Goal: Task Accomplishment & Management: Complete application form

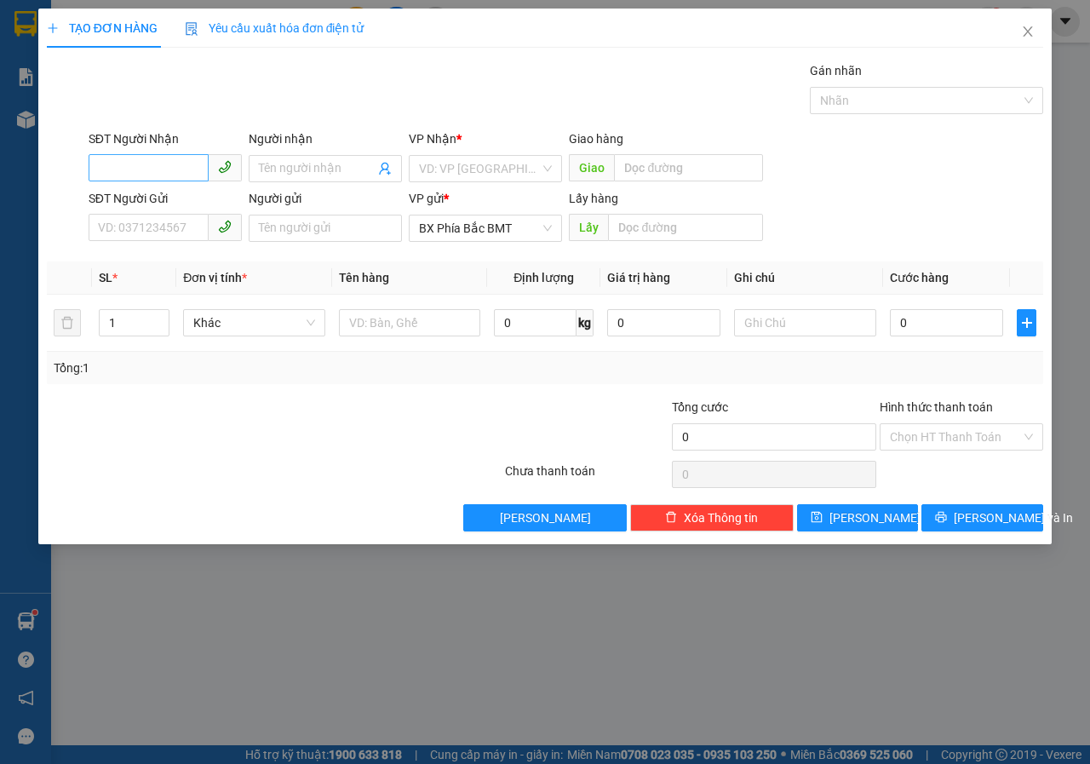
click at [138, 173] on input "SĐT Người Nhận" at bounding box center [149, 167] width 120 height 27
type input "0965635257"
click at [282, 175] on input "Người nhận" at bounding box center [317, 168] width 116 height 19
click at [458, 170] on input "search" at bounding box center [479, 169] width 121 height 26
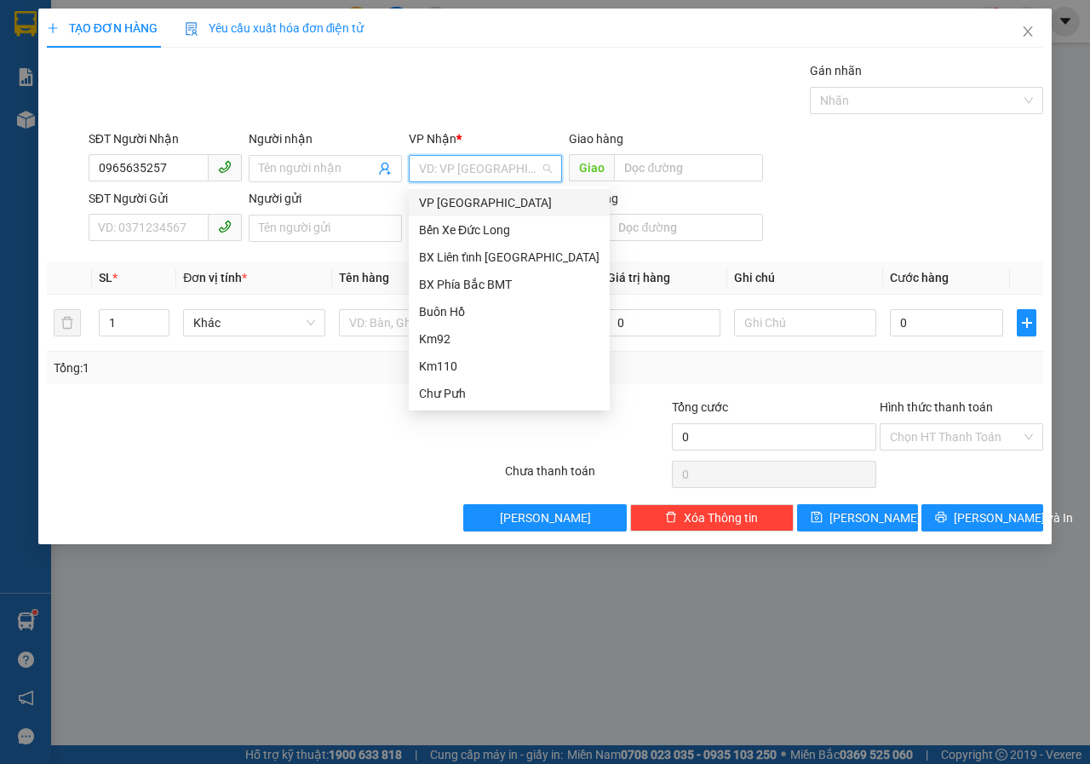
click at [440, 204] on div "VP [GEOGRAPHIC_DATA]" at bounding box center [509, 202] width 180 height 19
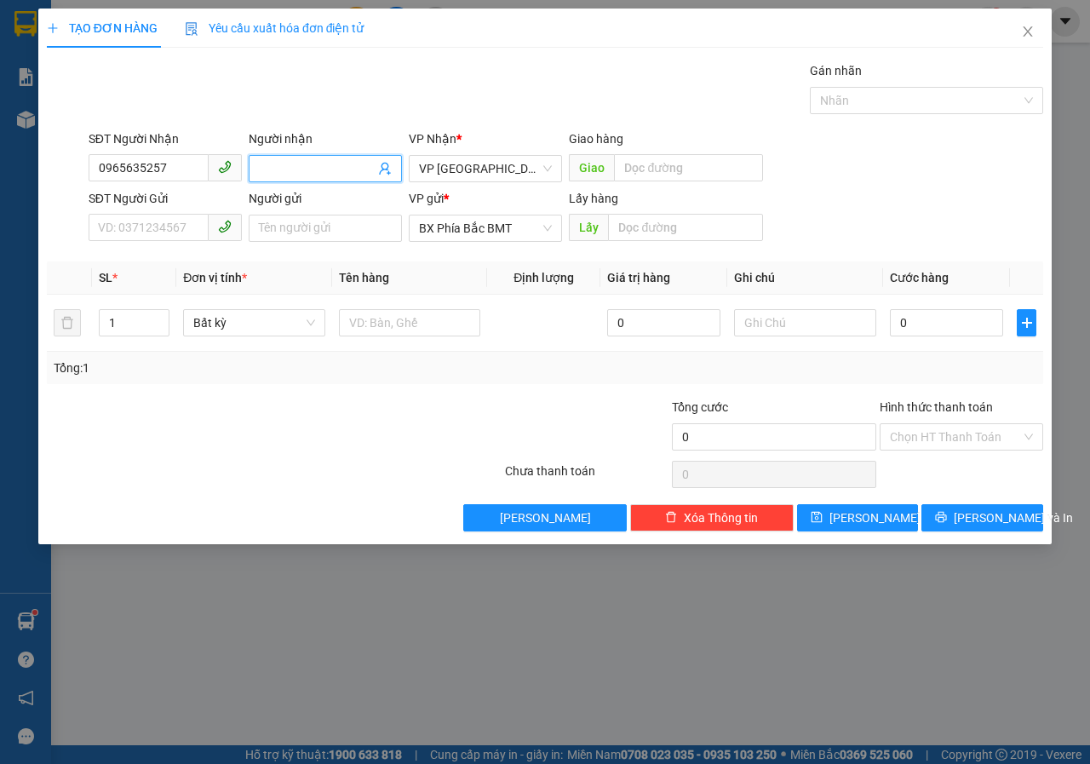
click at [306, 164] on input "Người nhận" at bounding box center [317, 168] width 116 height 19
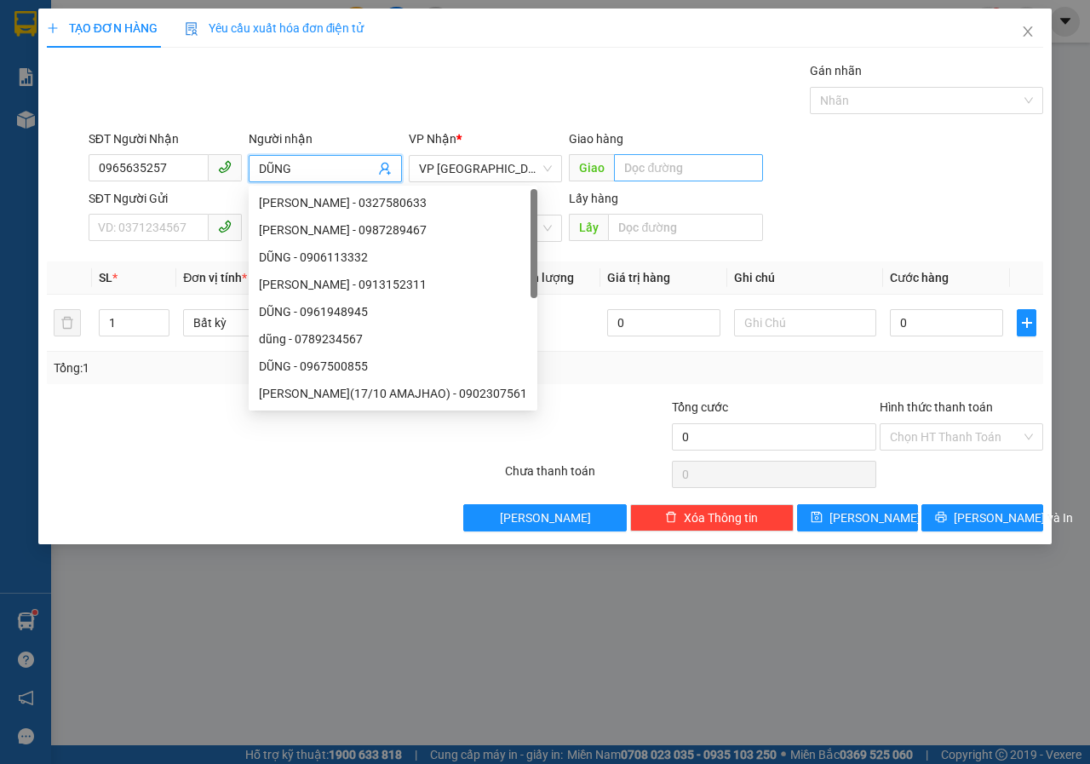
type input "DŨNG"
click at [715, 158] on input "text" at bounding box center [688, 167] width 148 height 27
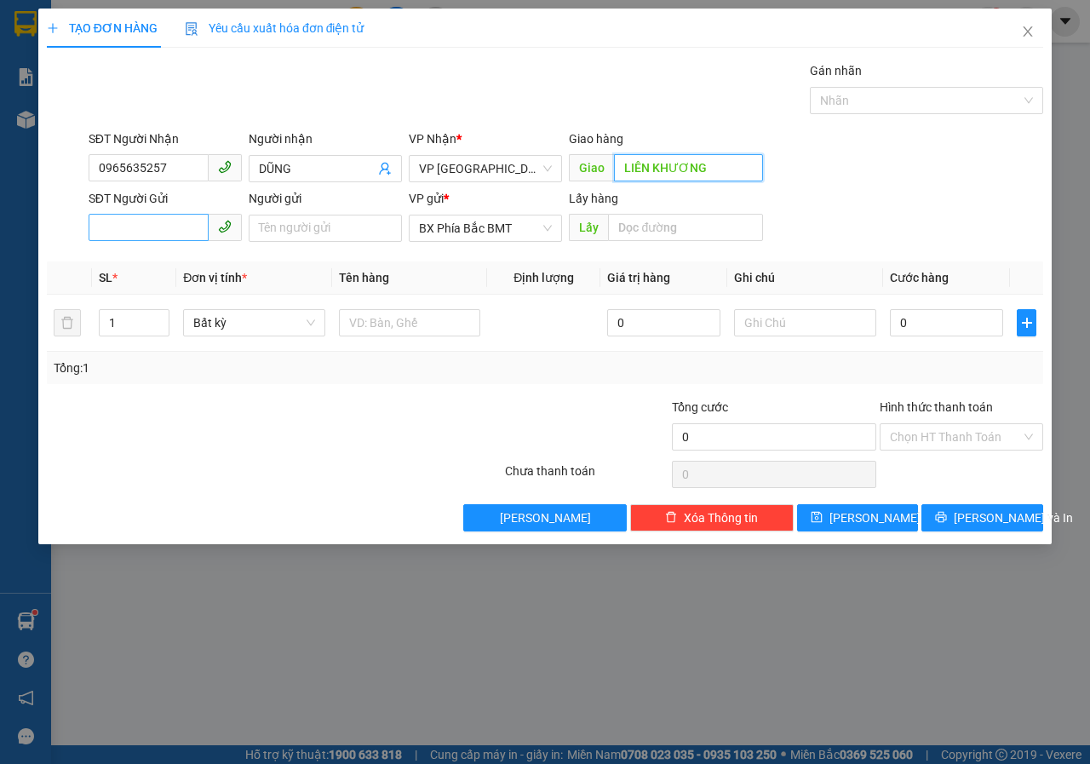
type input "LIÊN KHƯƠNG"
click at [129, 229] on input "SĐT Người Gửi" at bounding box center [149, 227] width 120 height 27
type input "0982995522"
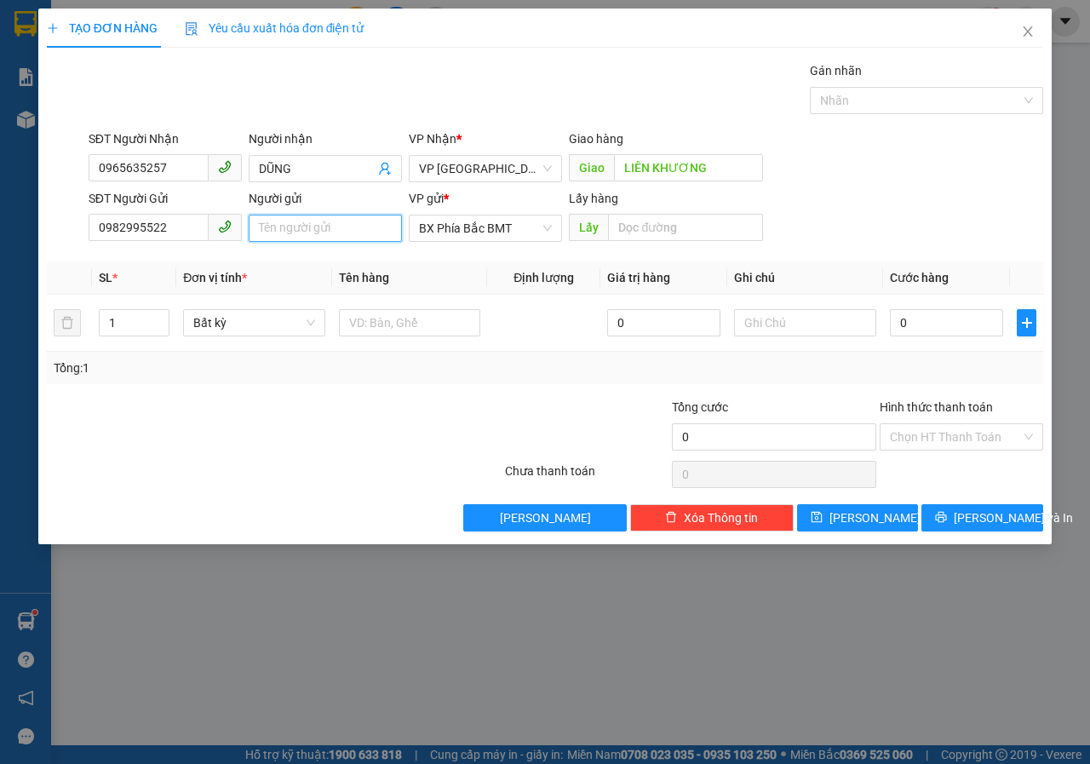
click at [284, 230] on input "Người gửi" at bounding box center [325, 228] width 153 height 27
click at [381, 232] on input "[PERSON_NAME]" at bounding box center [325, 228] width 153 height 27
type input "[PERSON_NAME](51/24 [PERSON_NAME])"
click at [690, 226] on input "text" at bounding box center [685, 227] width 154 height 27
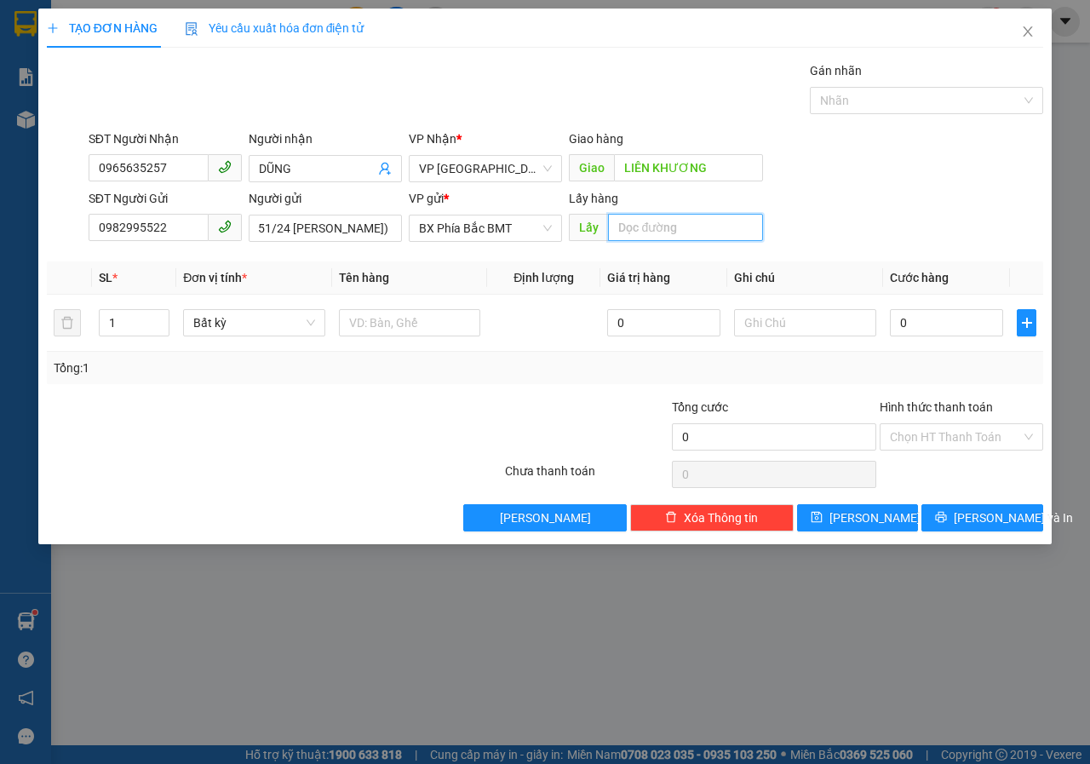
scroll to position [0, 0]
type input "BMT"
click at [388, 326] on input "text" at bounding box center [410, 322] width 142 height 27
drag, startPoint x: 385, startPoint y: 347, endPoint x: 354, endPoint y: 359, distance: 33.2
click at [375, 356] on div "SL * Đơn vị tính * Tên hàng Định lượng Giá trị hàng Ghi chú Cước hàng 1 Bất kỳ …" at bounding box center [545, 322] width 996 height 123
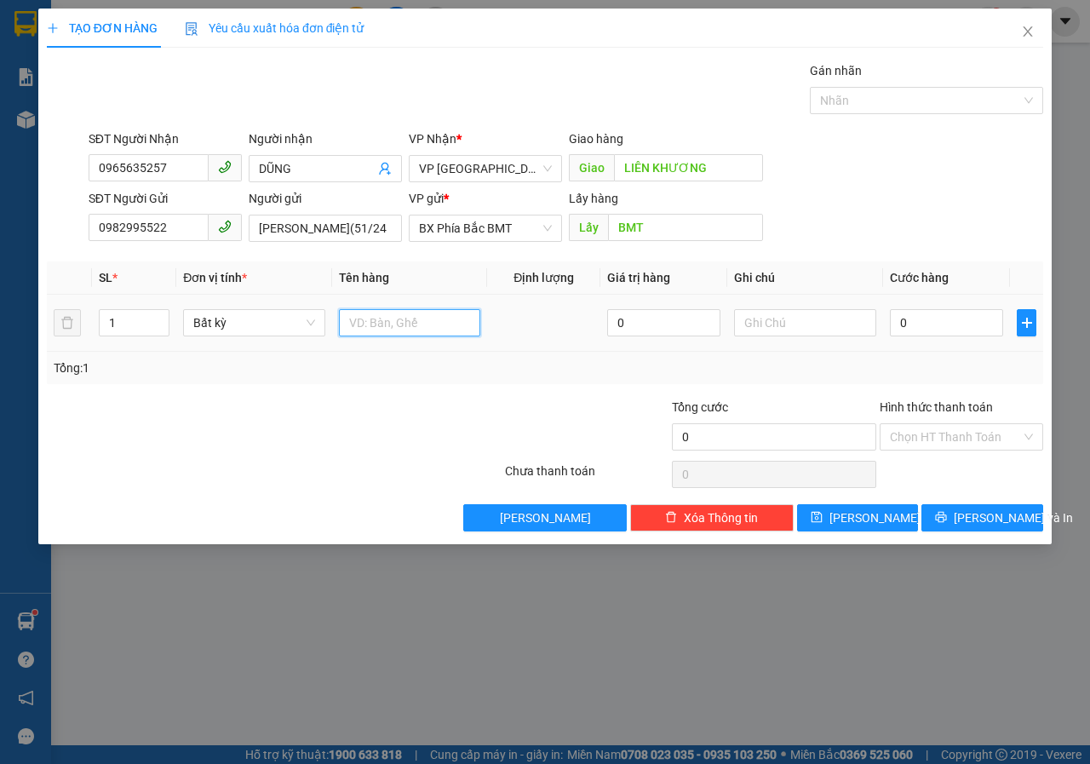
click at [353, 323] on input "text" at bounding box center [410, 322] width 142 height 27
type input "SẦU RIÊNG"
click at [913, 324] on input "0" at bounding box center [946, 322] width 113 height 27
type input "5"
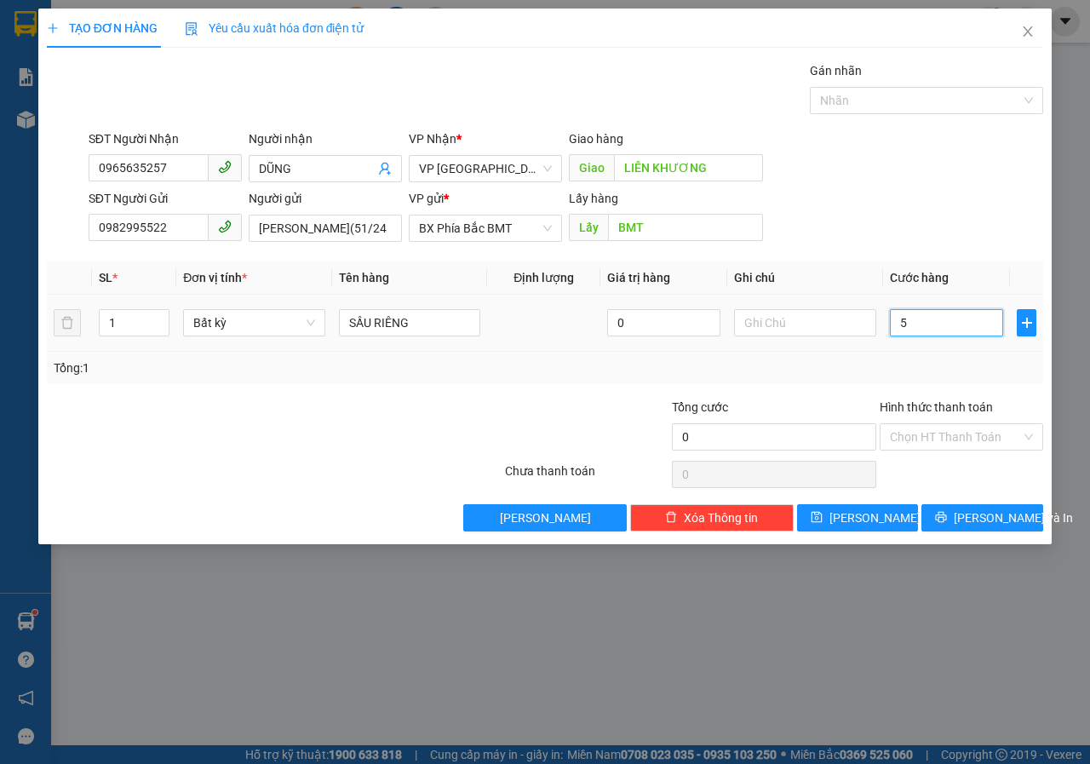
type input "5"
type input "50"
type input "500"
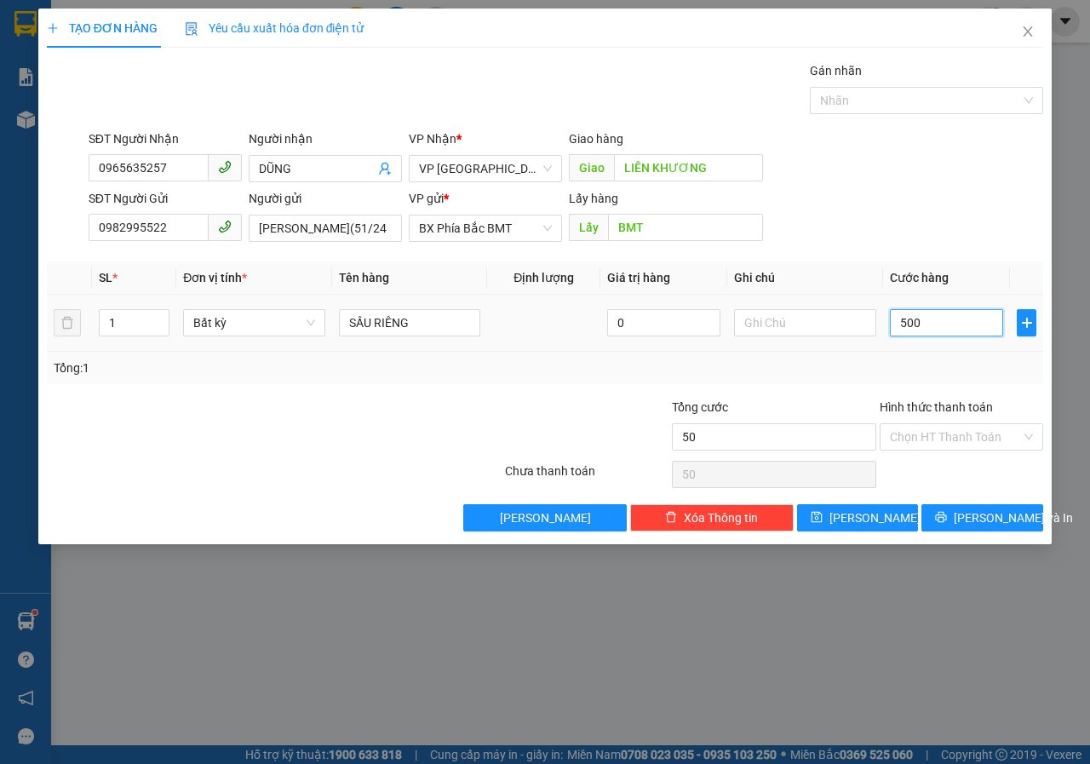
type input "500"
type input "5.000"
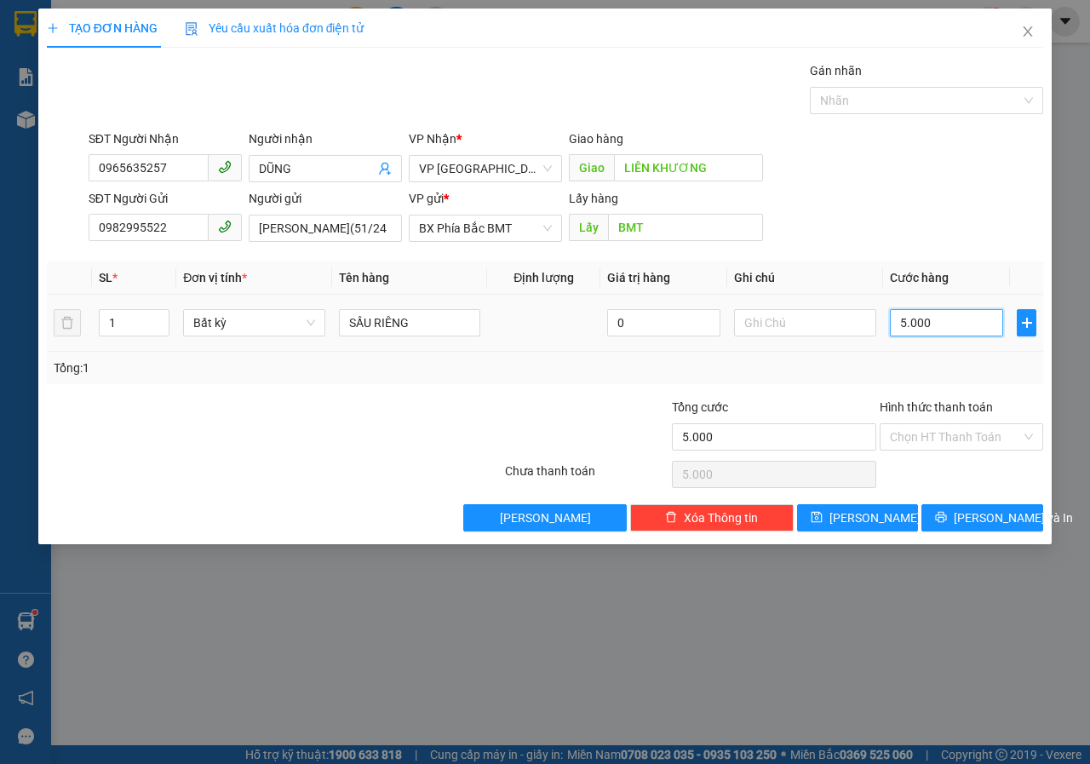
type input "50.000"
click at [931, 435] on input "Hình thức thanh toán" at bounding box center [955, 437] width 131 height 26
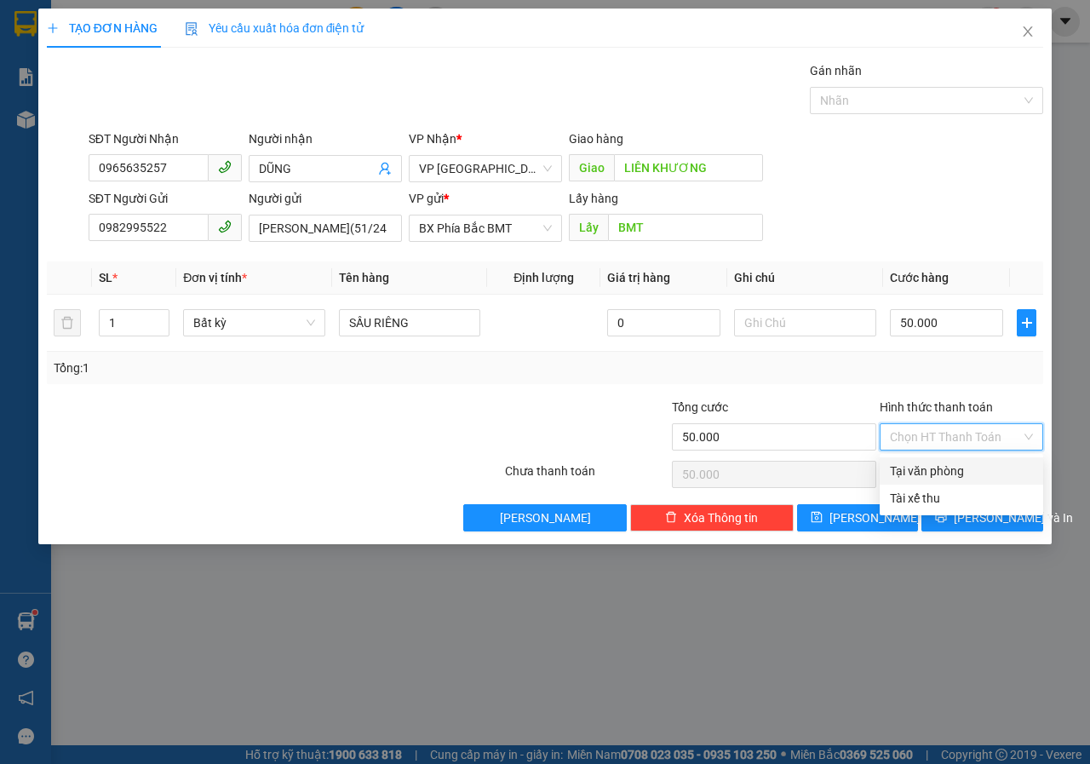
click at [925, 472] on div "Tại văn phòng" at bounding box center [961, 470] width 143 height 19
type input "0"
click at [1003, 518] on span "[PERSON_NAME] và In" at bounding box center [1013, 517] width 119 height 19
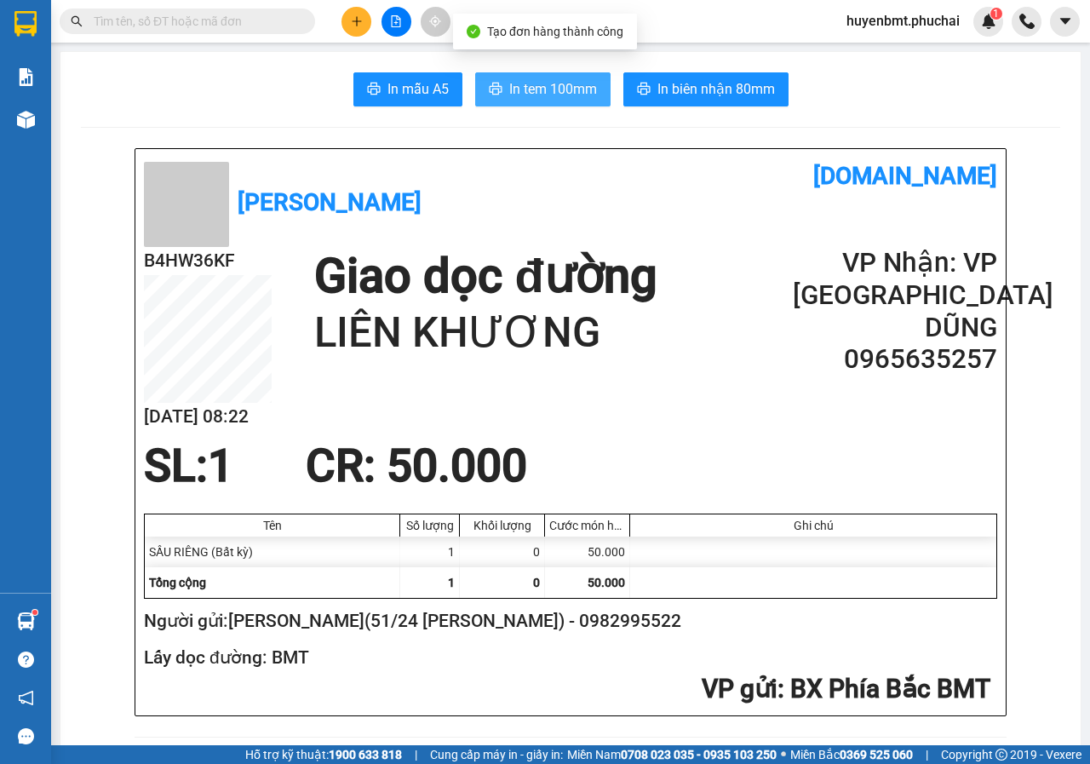
click at [530, 91] on span "In tem 100mm" at bounding box center [553, 88] width 88 height 21
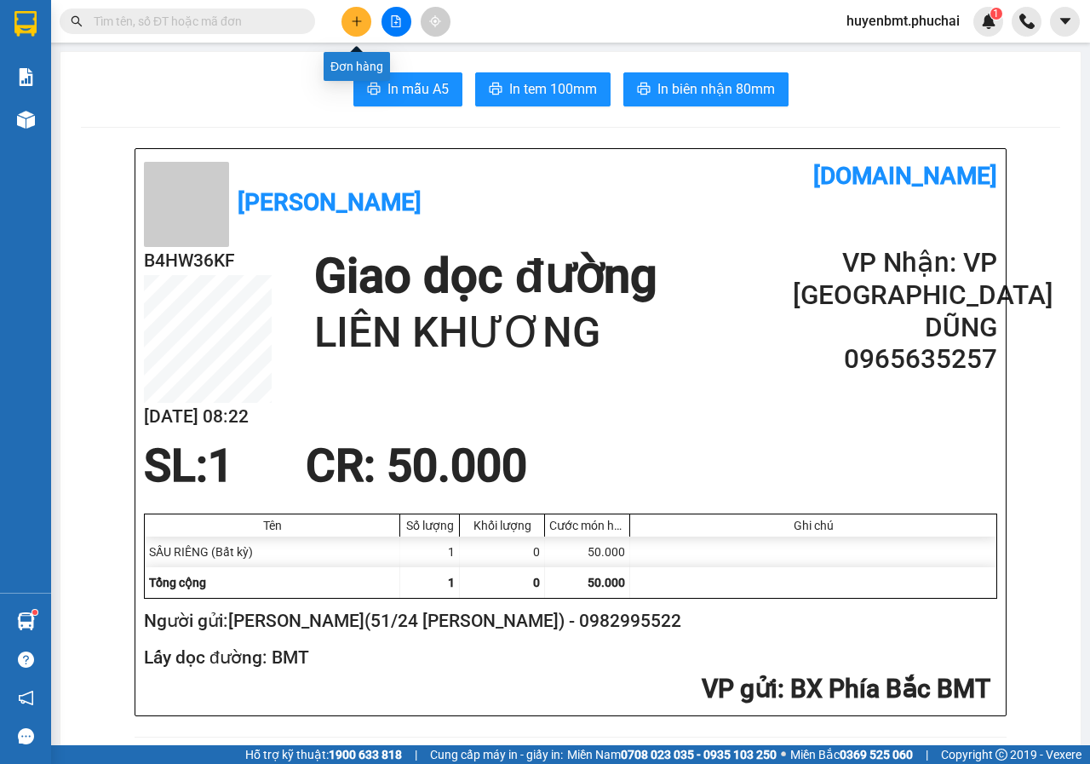
click at [351, 18] on icon "plus" at bounding box center [357, 21] width 12 height 12
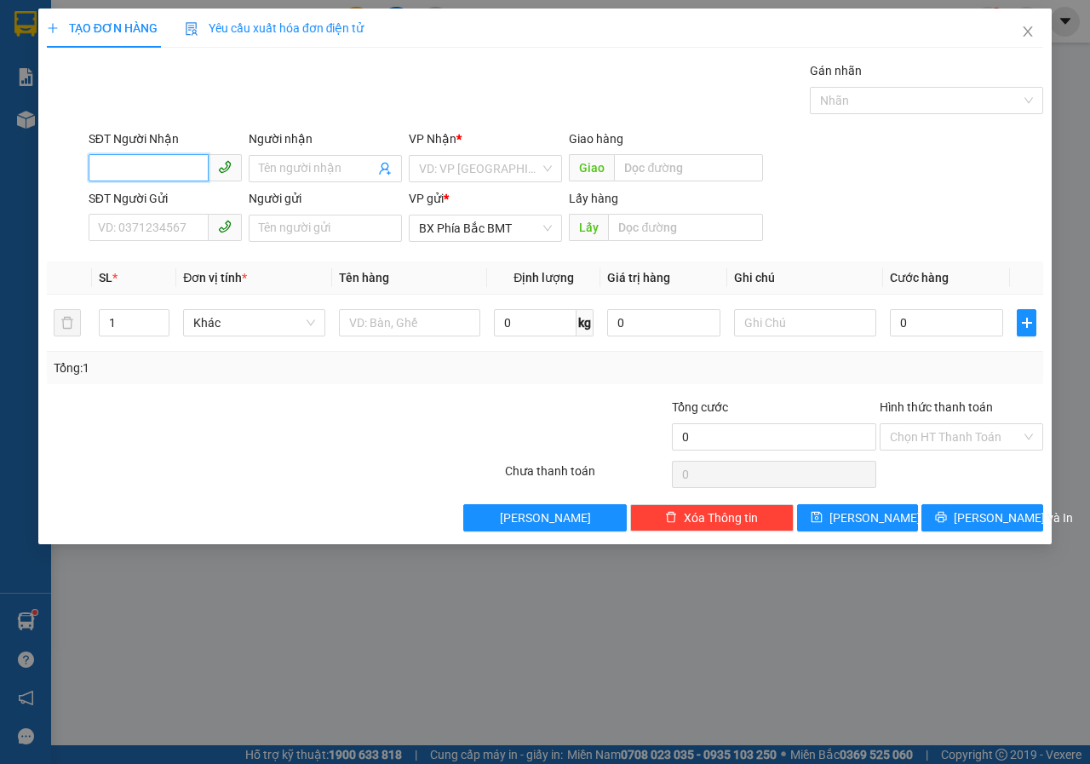
click at [186, 167] on input "SĐT Người Nhận" at bounding box center [149, 167] width 120 height 27
type input "0326681810"
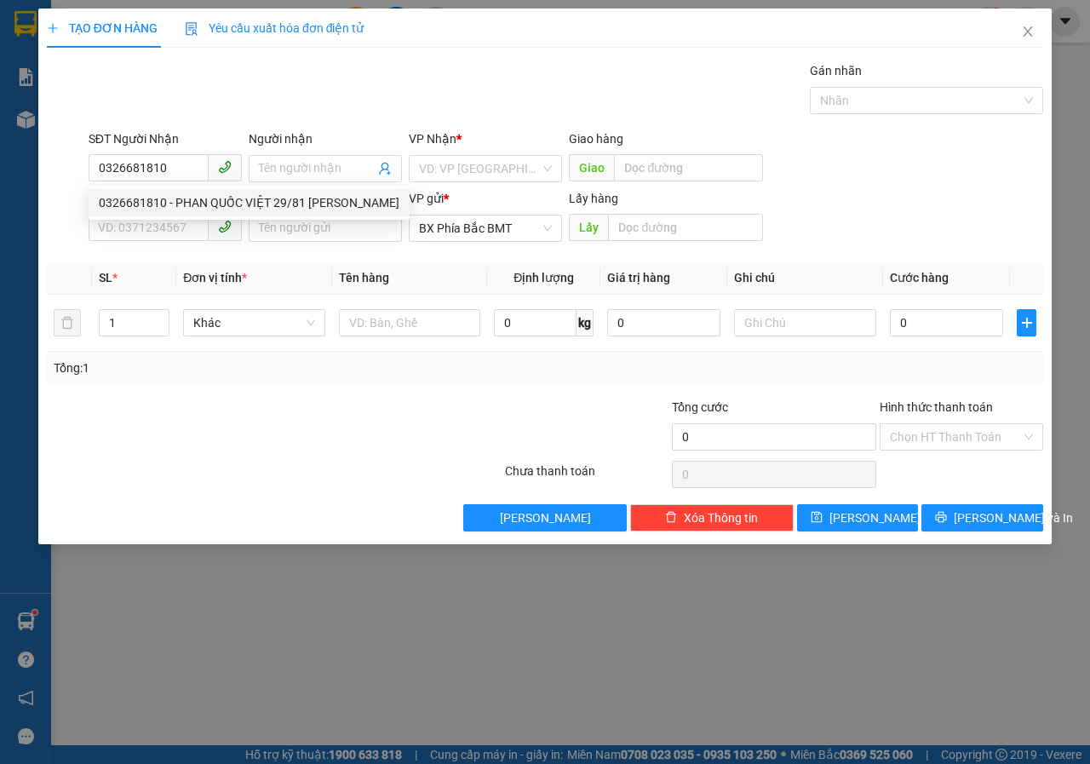
click at [221, 219] on div "0326681810 0326681810 - PHAN QUỐC VIỆT 29/81 [PERSON_NAME]" at bounding box center [249, 203] width 321 height 34
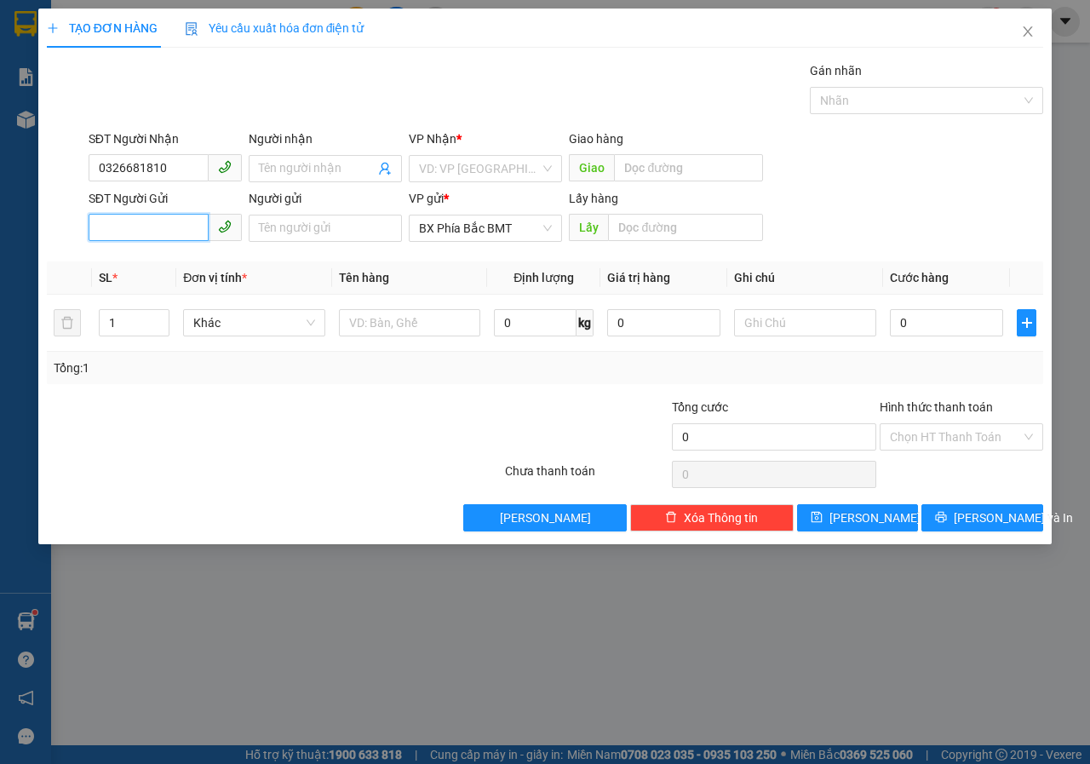
click at [126, 228] on input "SĐT Người Gửi" at bounding box center [149, 227] width 120 height 27
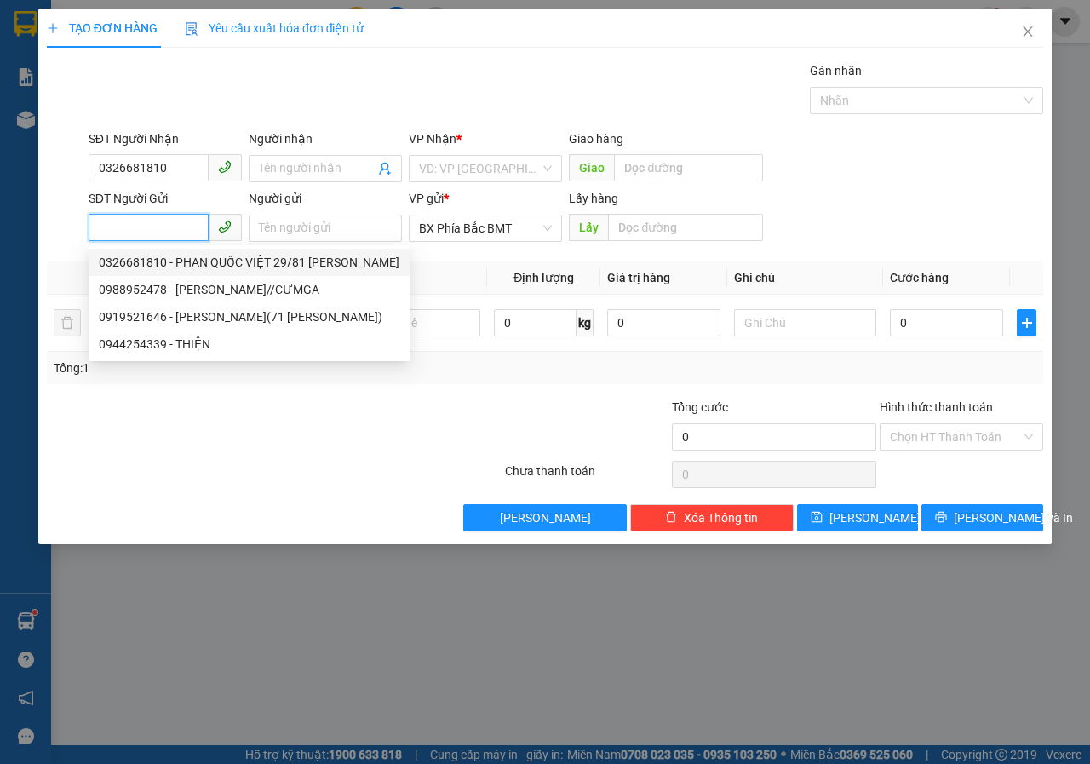
click at [187, 265] on div "0326681810 - PHAN QUỐC VIỆT 29/81 [PERSON_NAME]" at bounding box center [249, 262] width 301 height 19
type input "0326681810"
type input "PHAN QUỐC VIỆT 29/81 [PERSON_NAME]"
type input "BMT"
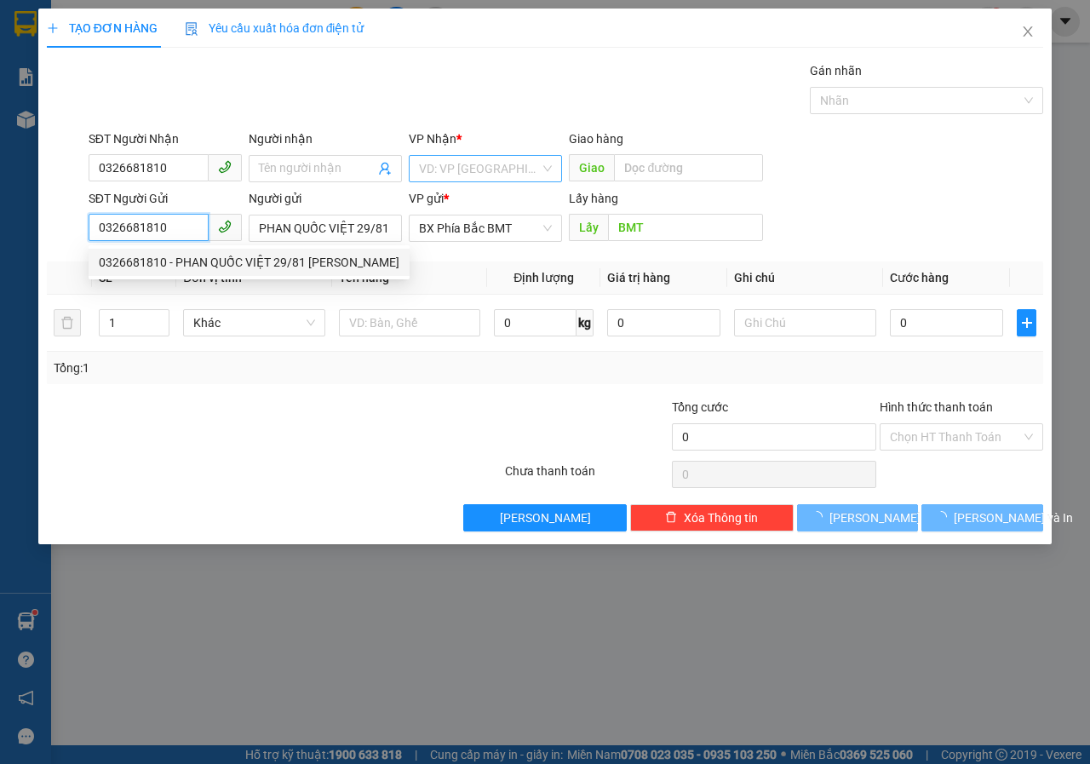
type input "70.000"
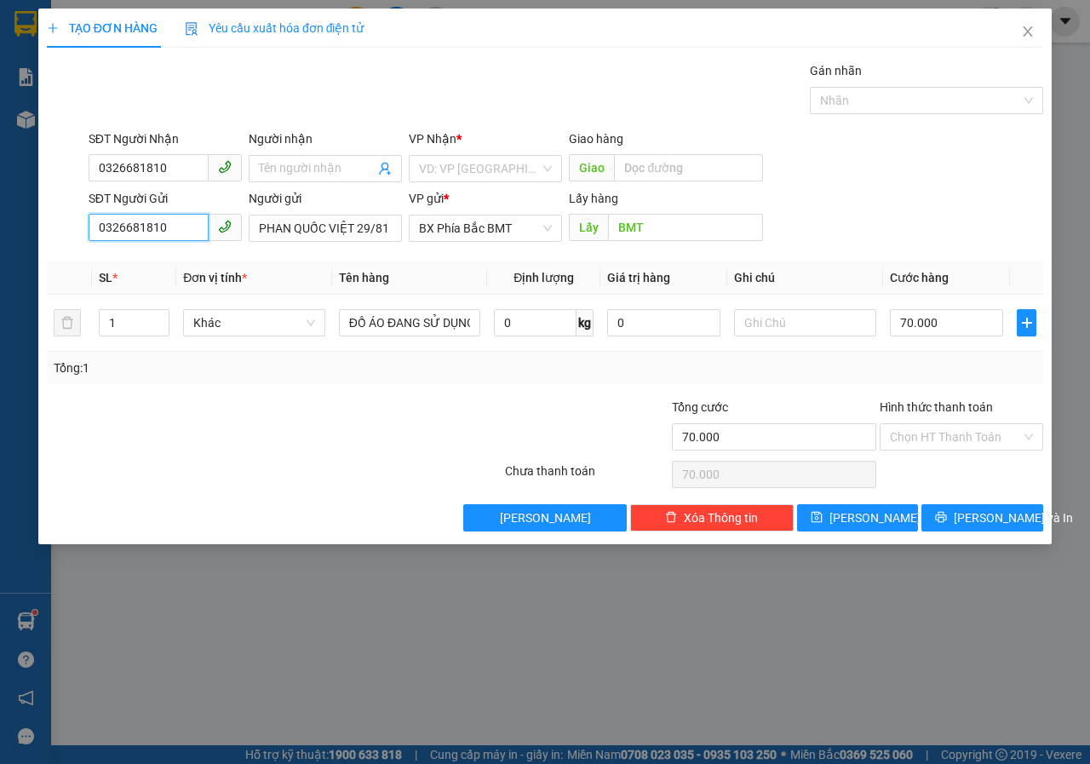
click at [185, 231] on input "0326681810" at bounding box center [149, 227] width 120 height 27
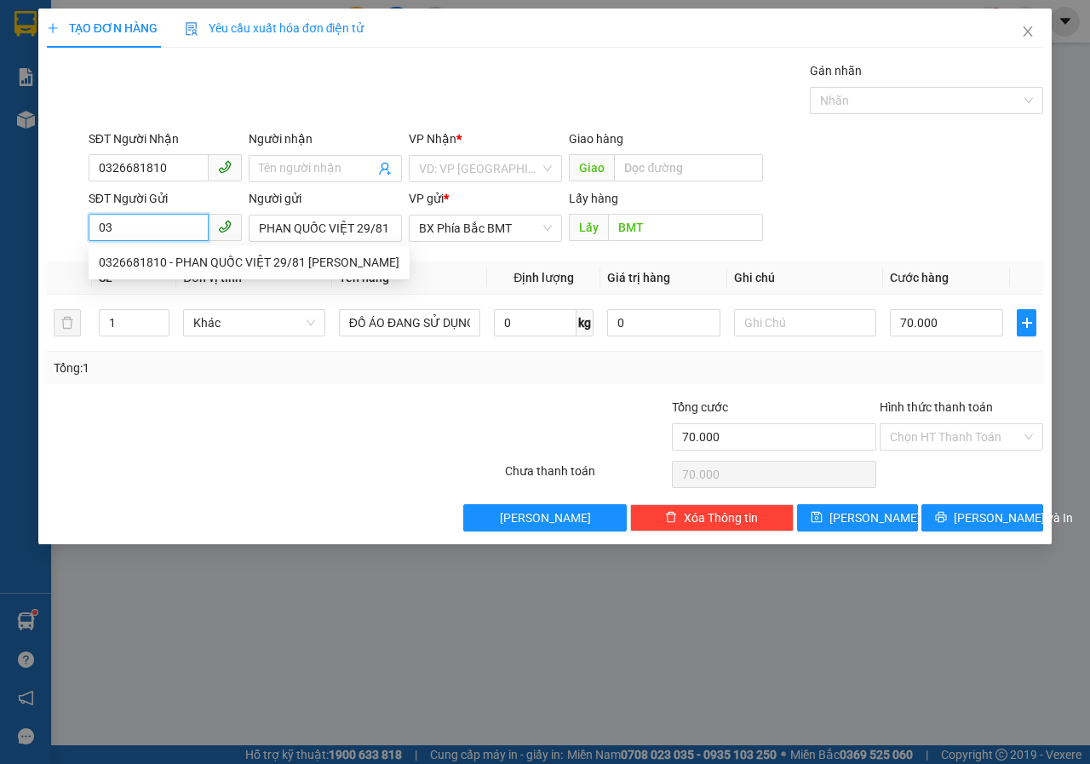
type input "0"
click at [174, 166] on input "0326681810" at bounding box center [149, 167] width 120 height 27
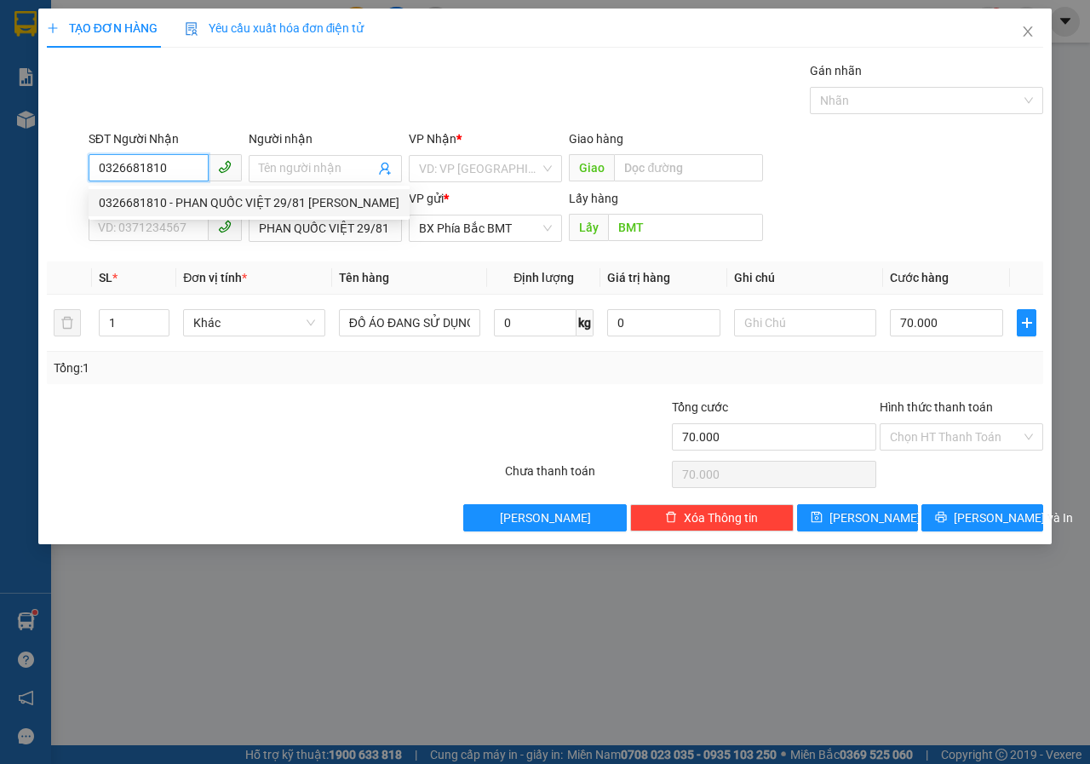
click at [287, 200] on div "0326681810 - PHAN QUỐC VIỆT 29/81 [PERSON_NAME]" at bounding box center [249, 202] width 301 height 19
type input "PHAN QUỐC VIỆT 29/81 [PERSON_NAME]"
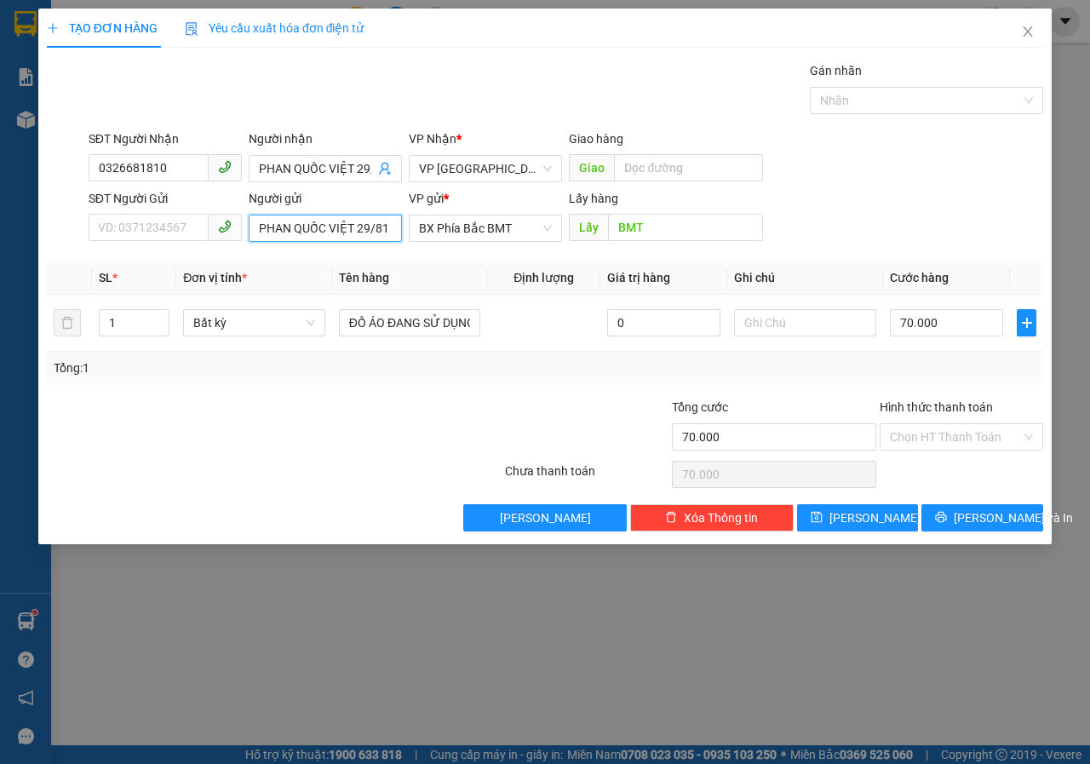
click at [389, 232] on input "PHAN QUỐC VIỆT 29/81 [PERSON_NAME]" at bounding box center [325, 228] width 153 height 27
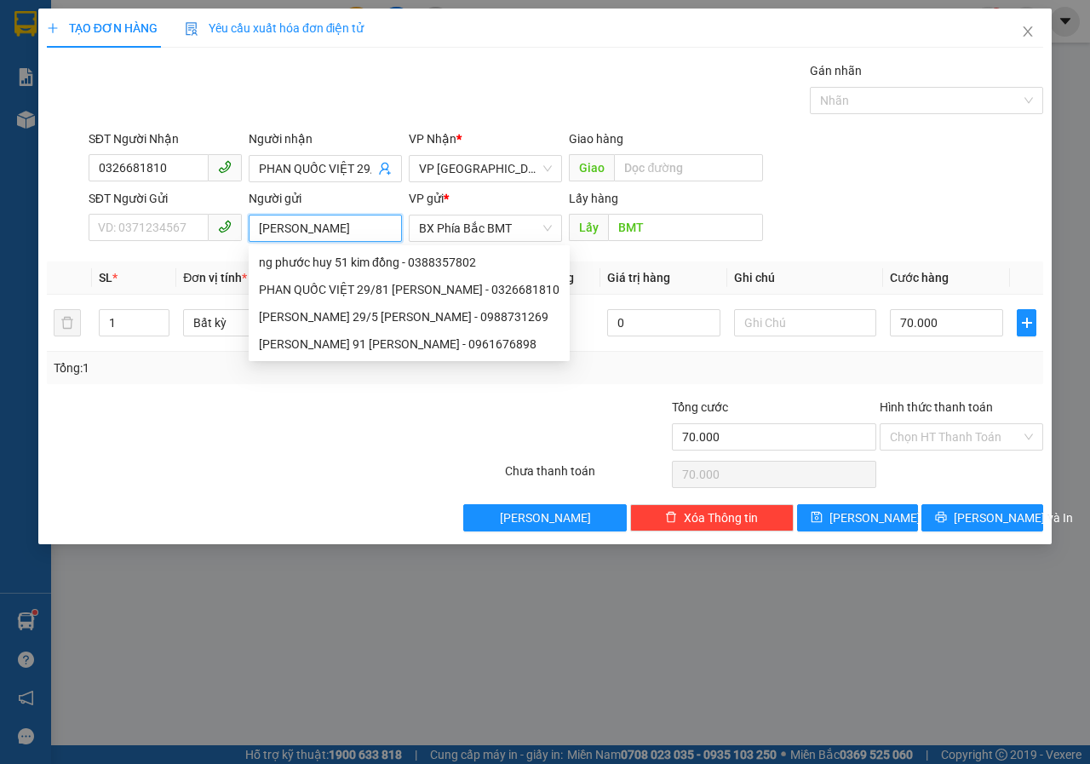
click at [389, 232] on input "[PERSON_NAME]" at bounding box center [325, 228] width 153 height 27
type input "K"
click at [117, 227] on input "SĐT Người Gửi" at bounding box center [149, 227] width 120 height 27
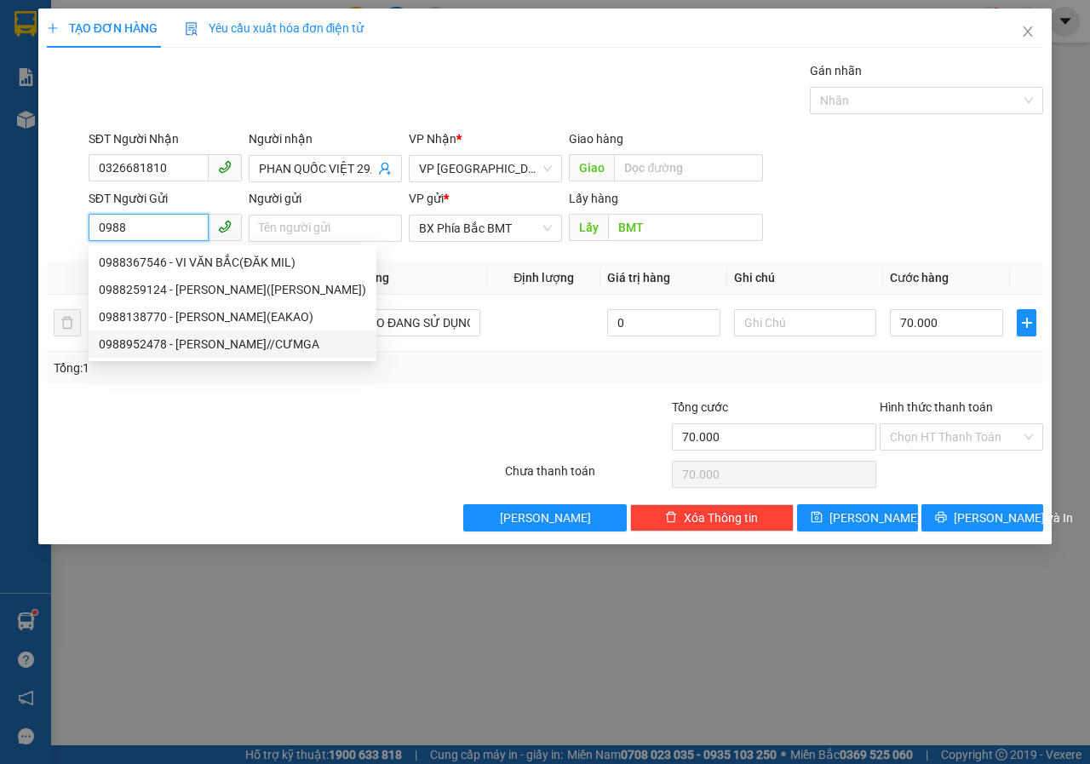
click at [222, 349] on div "0988952478 - [PERSON_NAME]//CƯMGA" at bounding box center [232, 344] width 267 height 19
type input "0988952478"
type input "[PERSON_NAME]//CƯMGA"
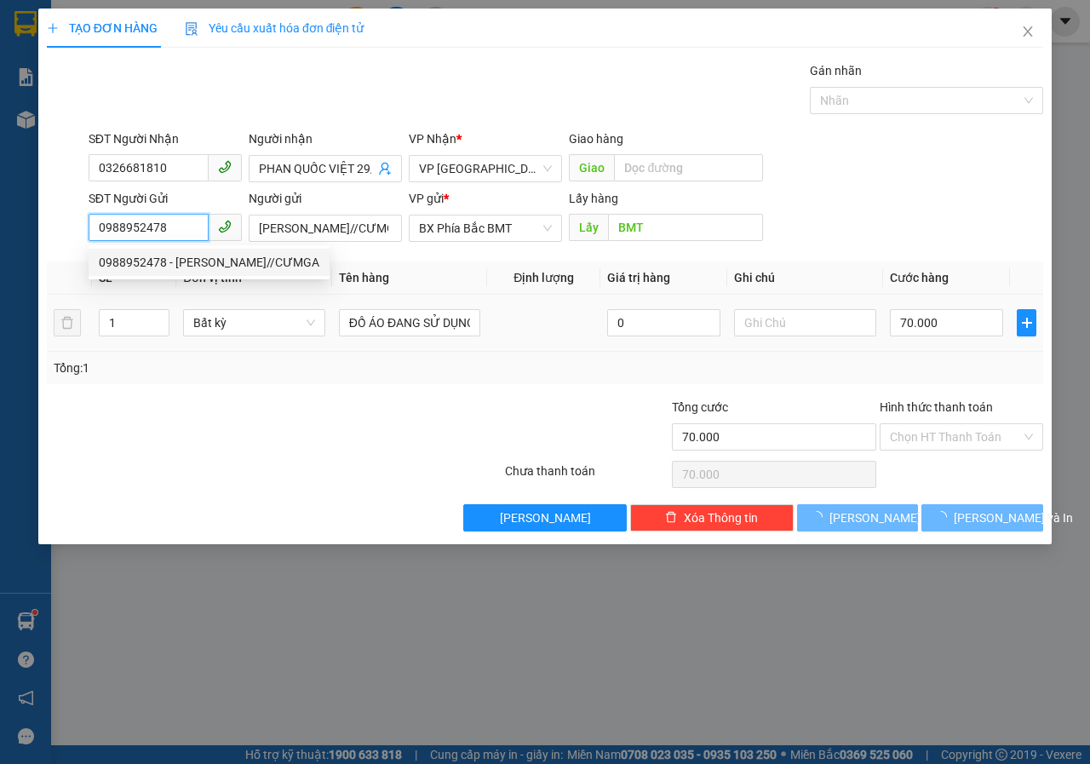
type input "60.000"
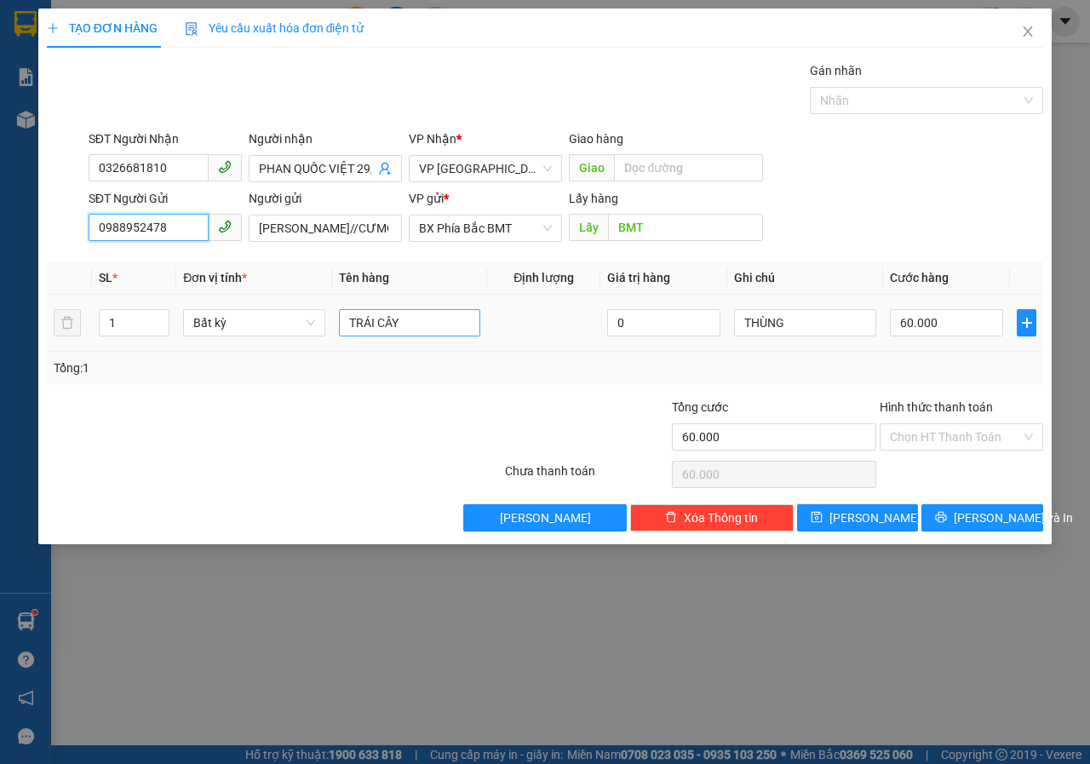
type input "0988952478"
click at [400, 320] on input "TRÁI CÂY" at bounding box center [410, 322] width 142 height 27
type input "T"
type input "TRÁI CÂY"
click at [981, 316] on input "60.000" at bounding box center [946, 322] width 113 height 27
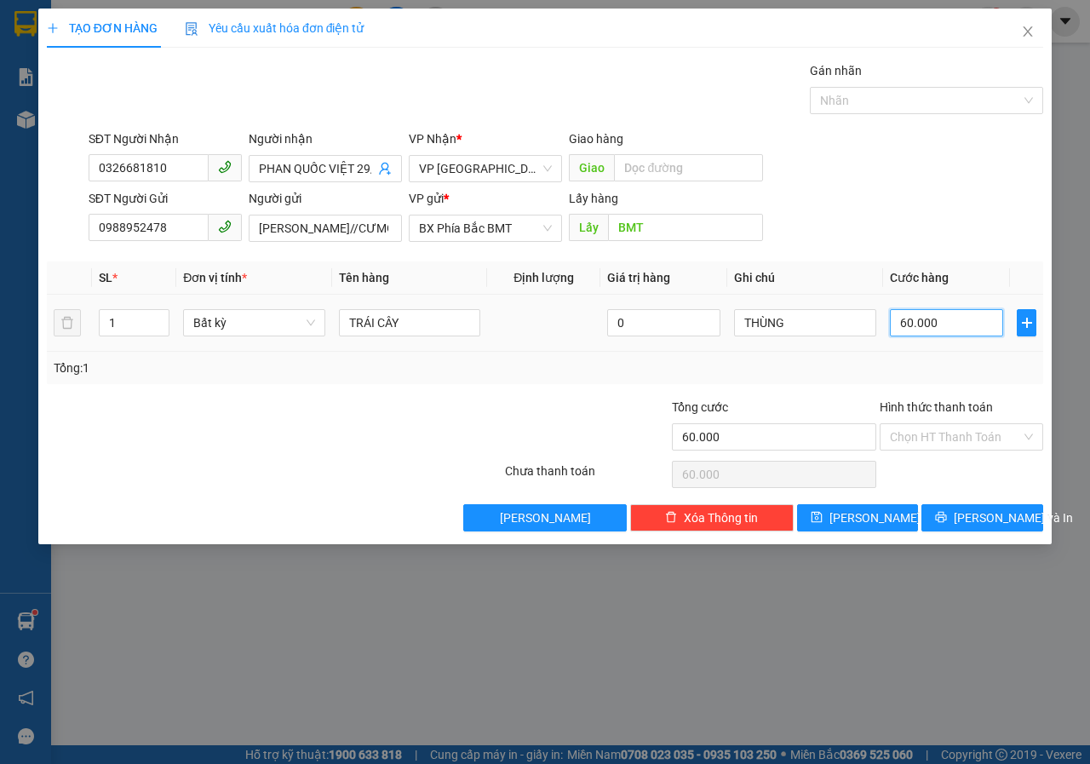
type input "5"
type input "50"
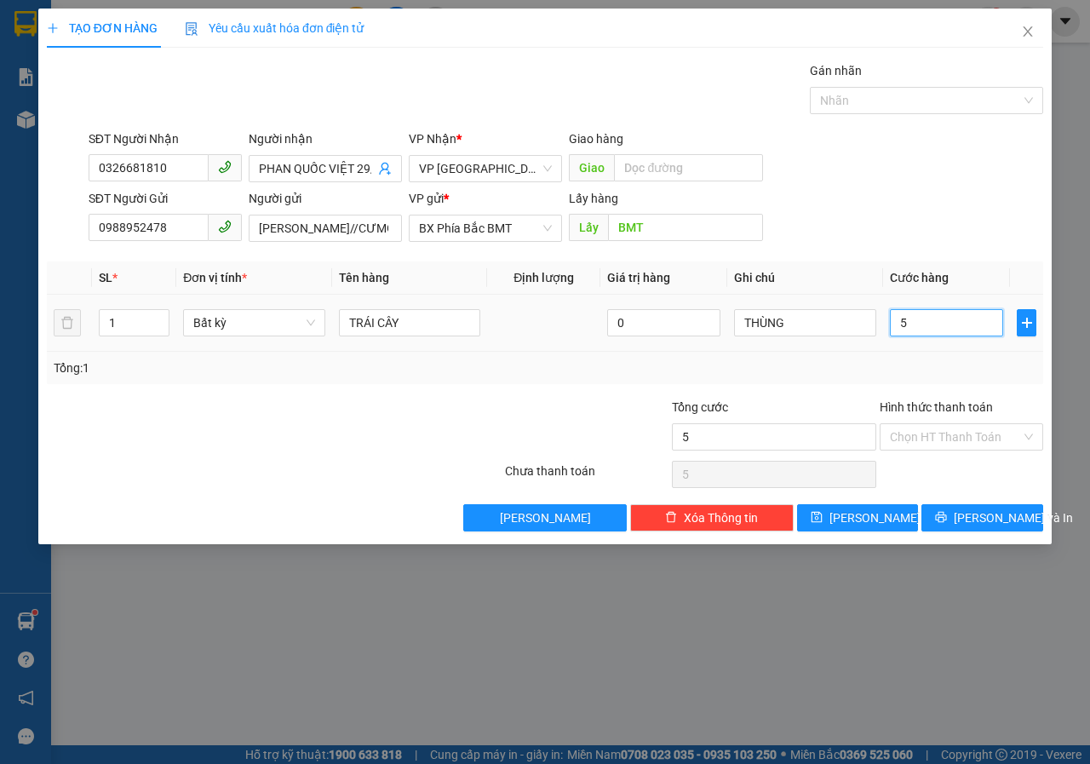
type input "50"
type input "500"
type input "5.000"
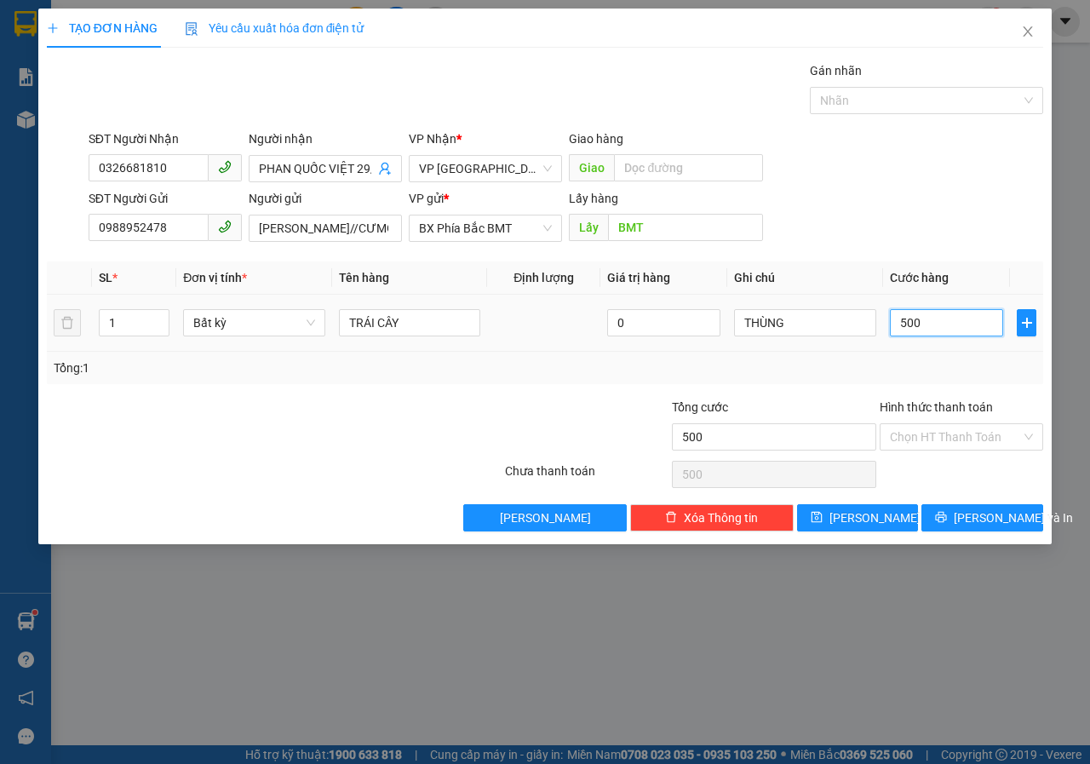
type input "5.000"
type input "50.000"
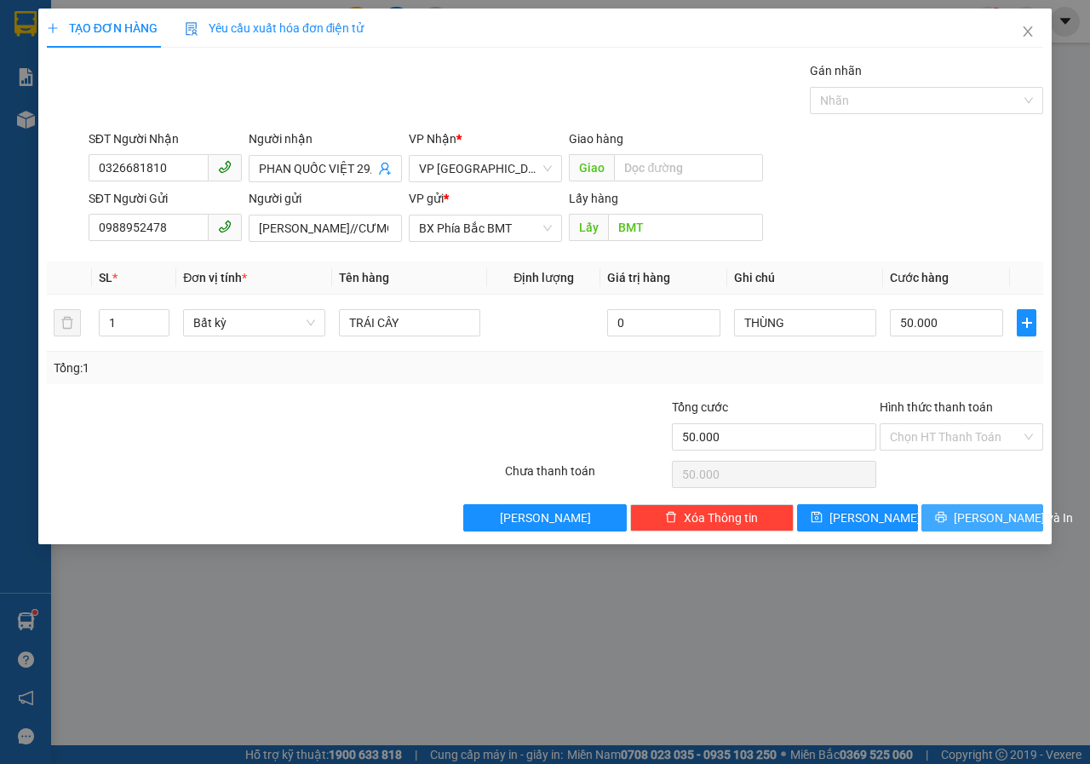
click at [964, 507] on button "[PERSON_NAME] và In" at bounding box center [982, 517] width 122 height 27
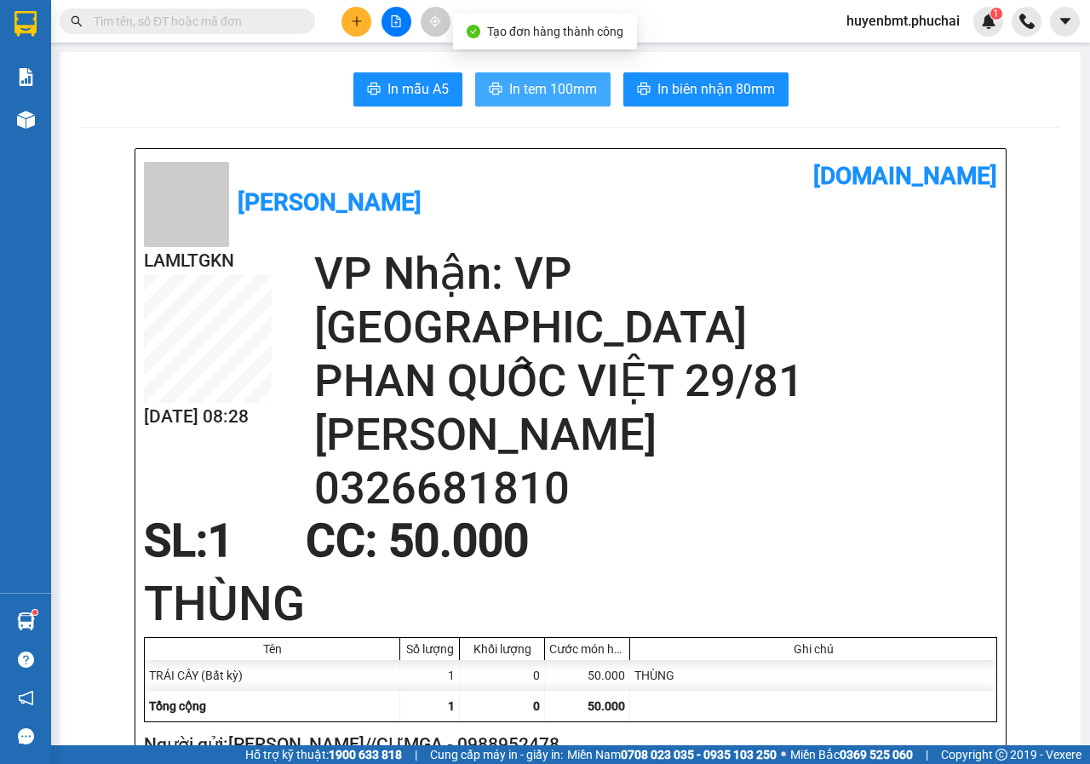
click at [537, 87] on span "In tem 100mm" at bounding box center [553, 88] width 88 height 21
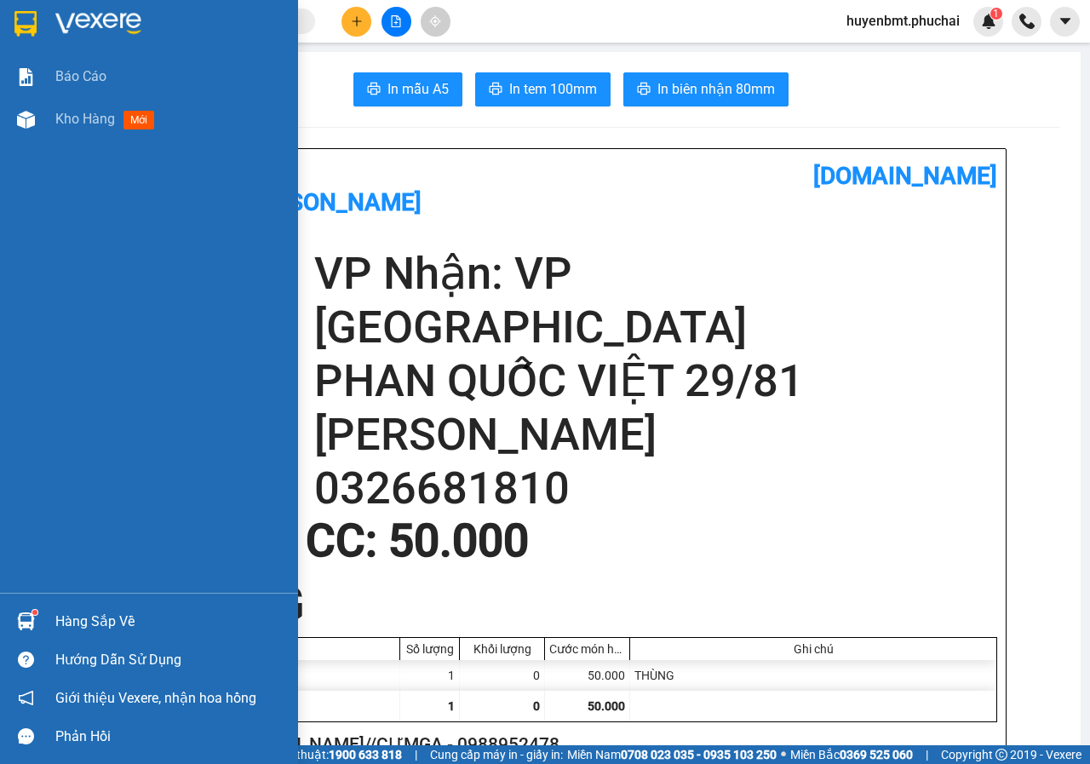
drag, startPoint x: 21, startPoint y: 128, endPoint x: 77, endPoint y: 7, distance: 133.3
click at [21, 128] on img at bounding box center [26, 120] width 18 height 18
